Goal: Task Accomplishment & Management: Use online tool/utility

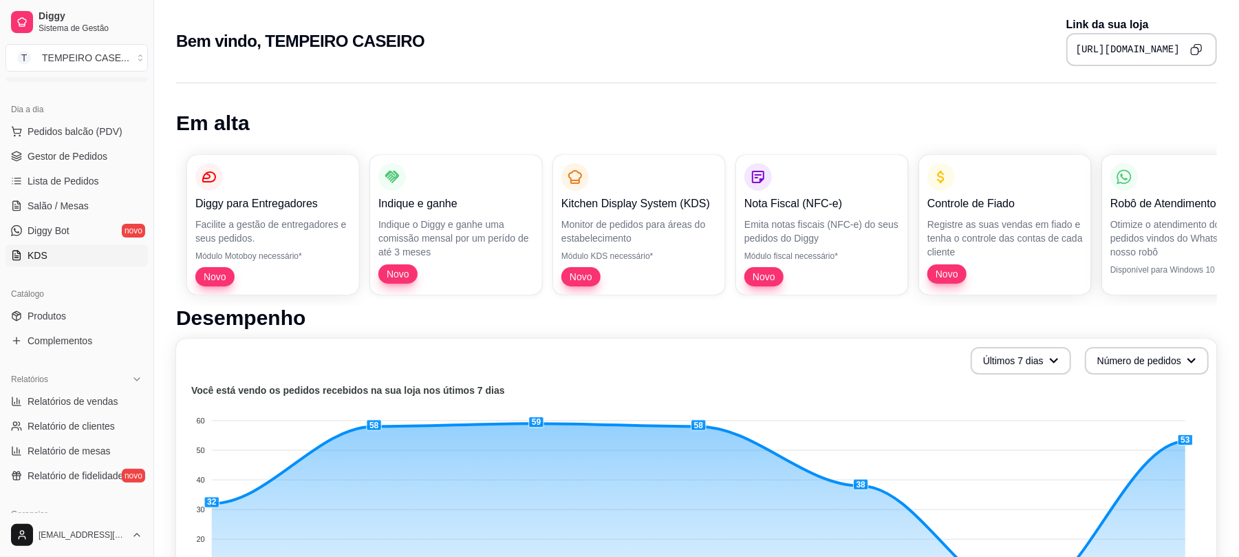
scroll to position [275, 0]
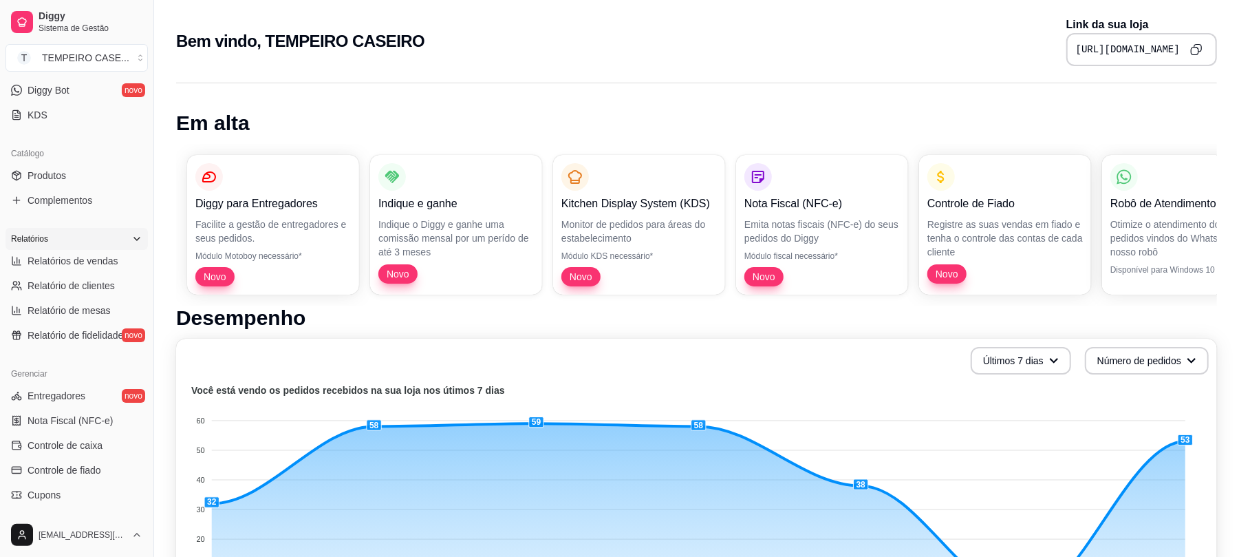
click at [81, 244] on div "Relatórios" at bounding box center [77, 239] width 142 height 22
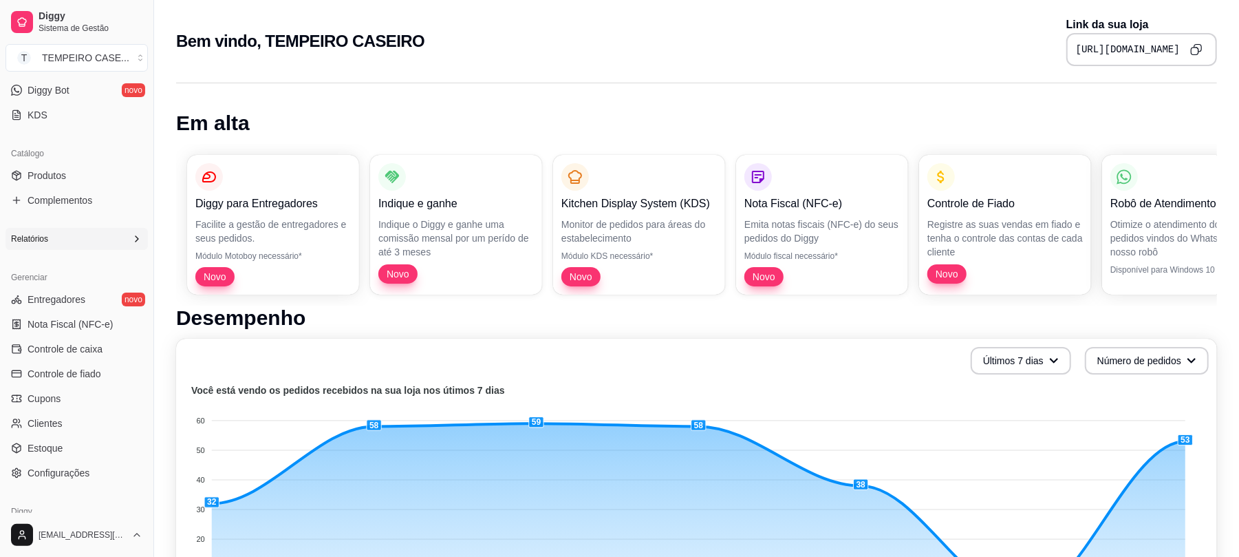
click at [81, 243] on div "Relatórios" at bounding box center [77, 239] width 142 height 22
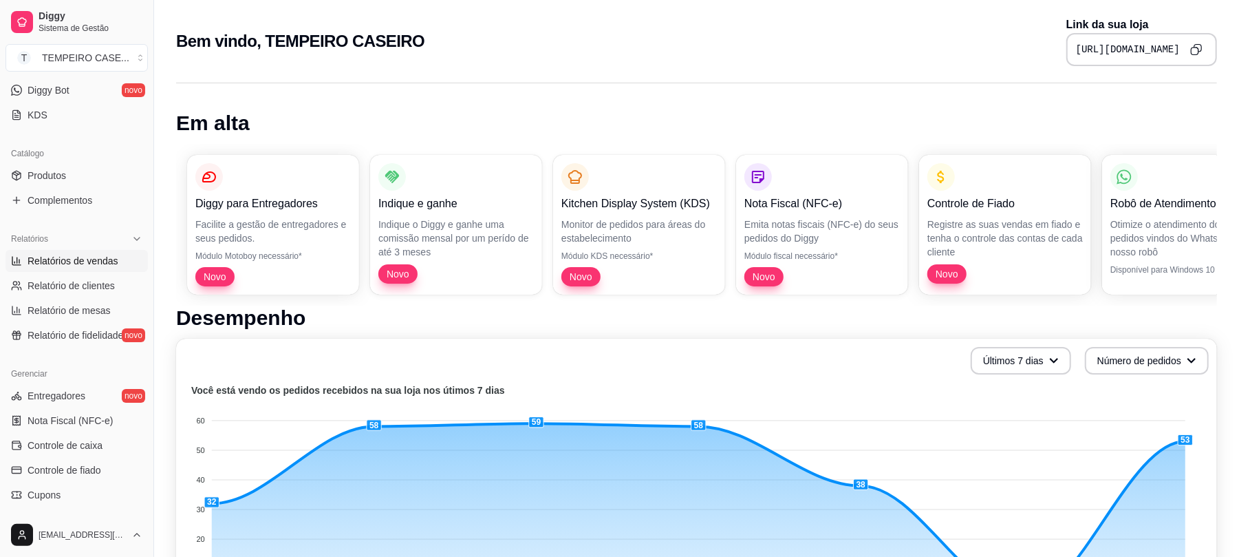
click at [78, 265] on span "Relatórios de vendas" at bounding box center [73, 261] width 91 height 14
select select "ALL"
select select "0"
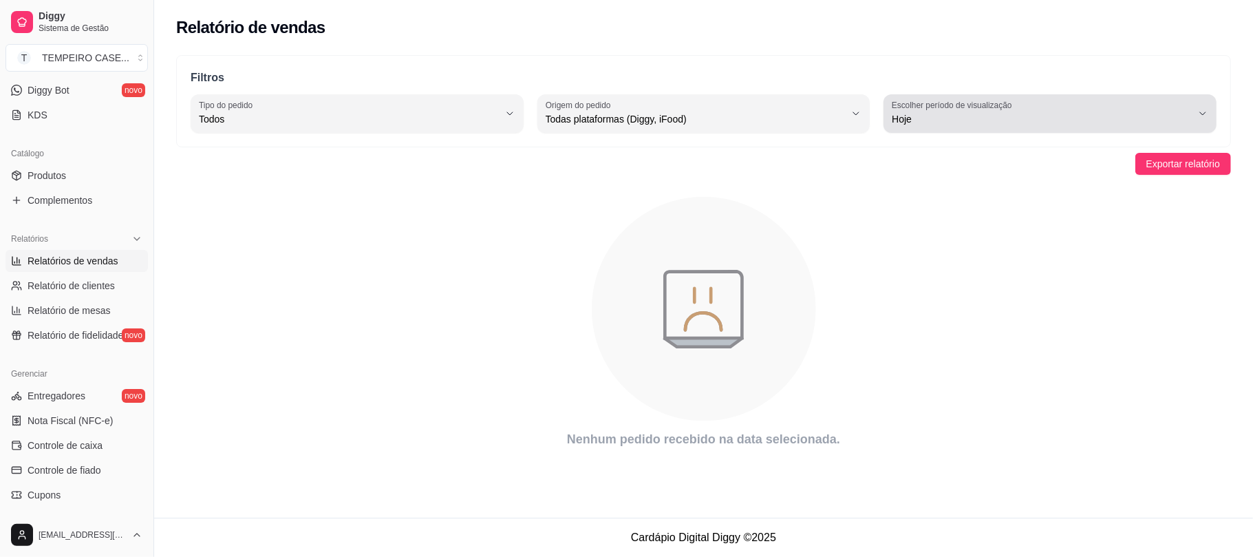
click at [912, 122] on span "Hoje" at bounding box center [1042, 119] width 300 height 14
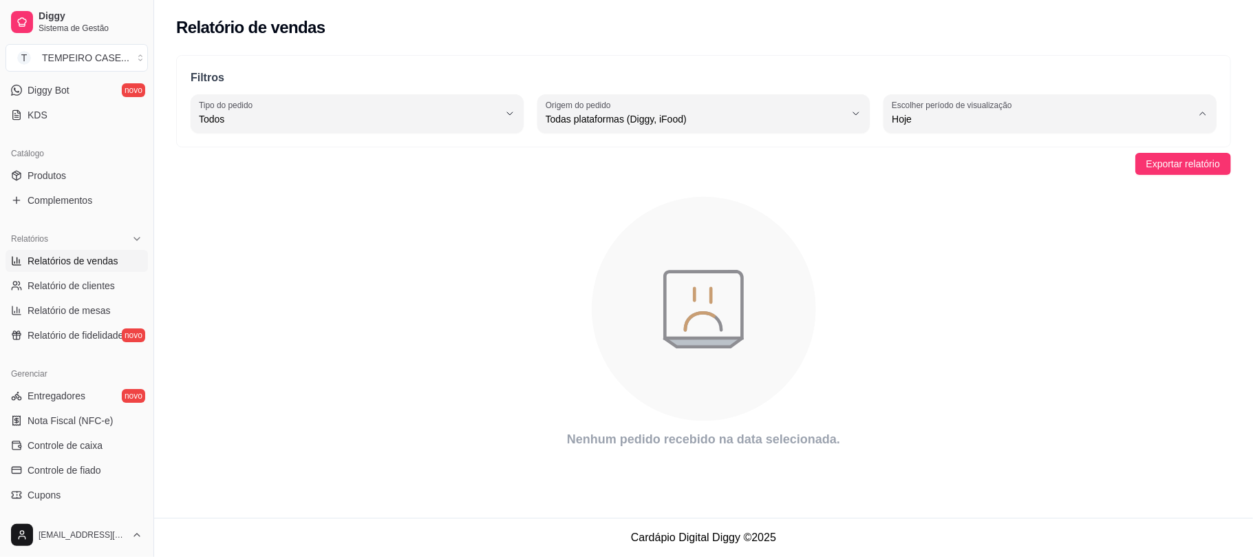
click at [917, 169] on span "Ontem" at bounding box center [1043, 174] width 285 height 13
type input "1"
select select "1"
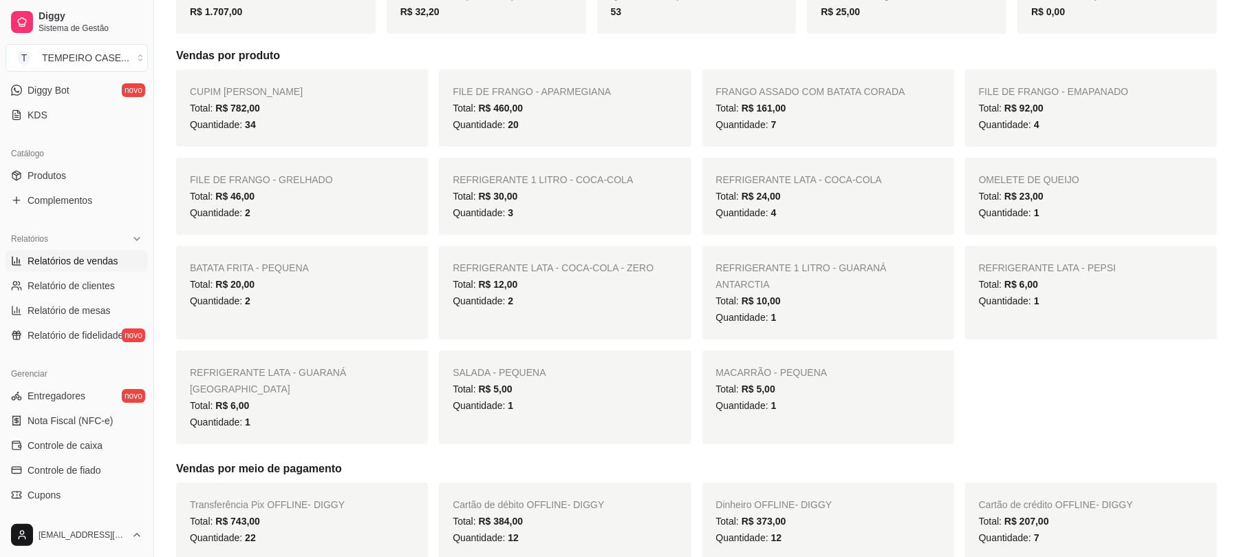
scroll to position [183, 0]
